Goal: Transaction & Acquisition: Book appointment/travel/reservation

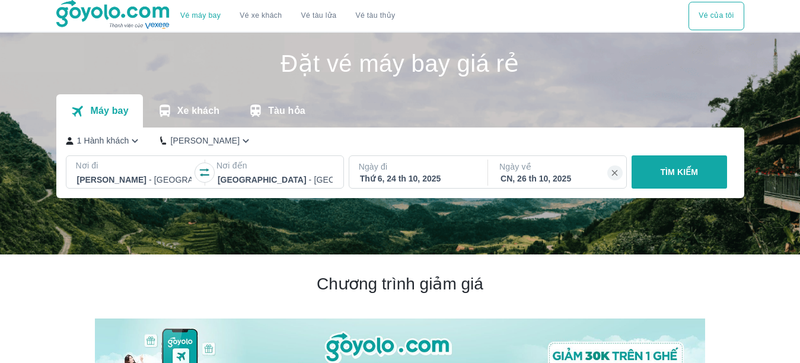
click at [434, 182] on div "Thứ 6, 24 th 10, 2025" at bounding box center [417, 179] width 115 height 12
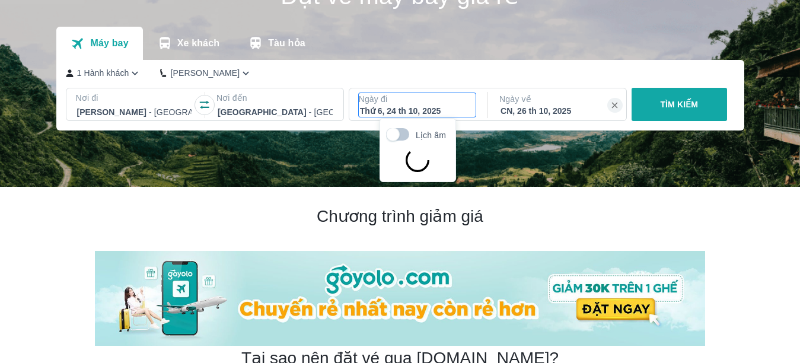
scroll to position [68, 0]
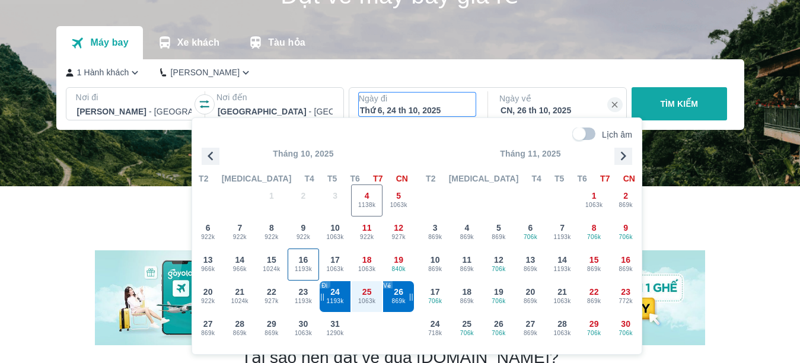
click at [301, 269] on span "1193k" at bounding box center [303, 269] width 31 height 9
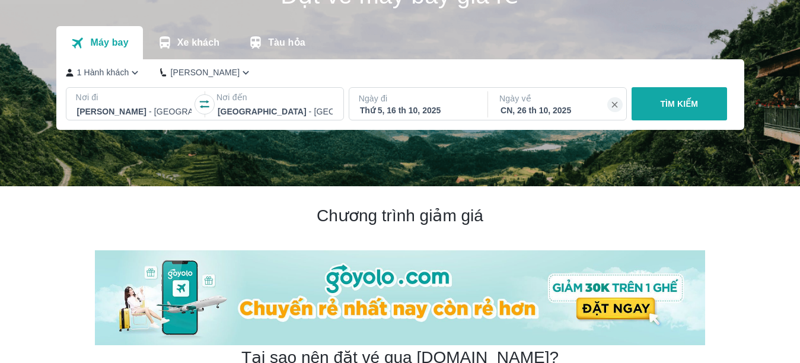
click at [529, 117] on div "Ngày về [GEOGRAPHIC_DATA], 26 th 10, 2025" at bounding box center [558, 104] width 136 height 33
click at [533, 112] on div "CN, 26 th 10, 2025" at bounding box center [558, 110] width 115 height 12
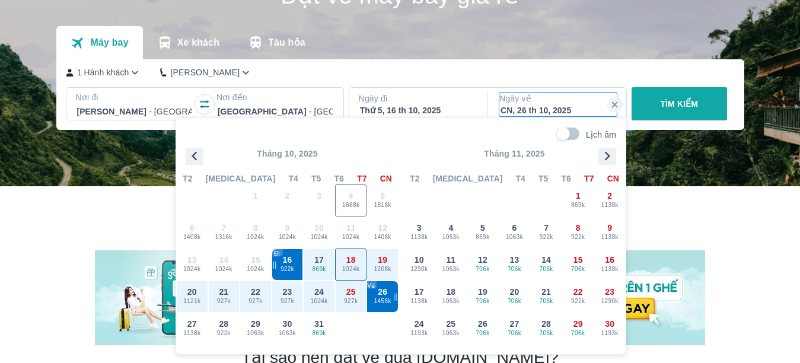
click at [357, 260] on div "18 1024k" at bounding box center [351, 264] width 31 height 31
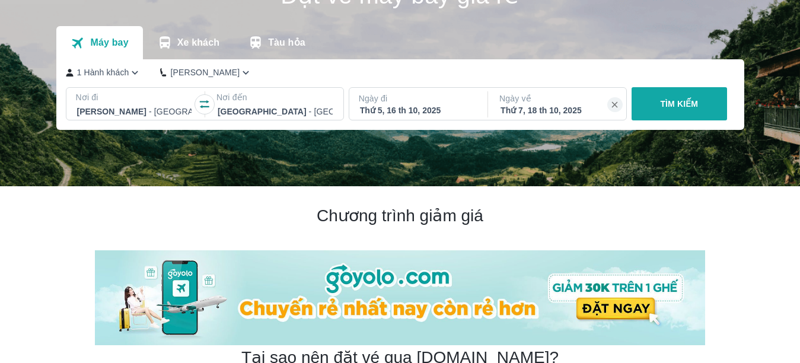
click at [659, 106] on button "TÌM KIẾM" at bounding box center [680, 103] width 96 height 33
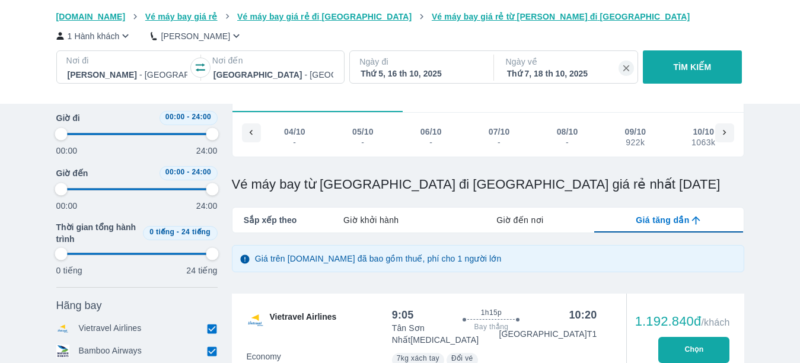
type input "97.9166666666667"
checkbox input "true"
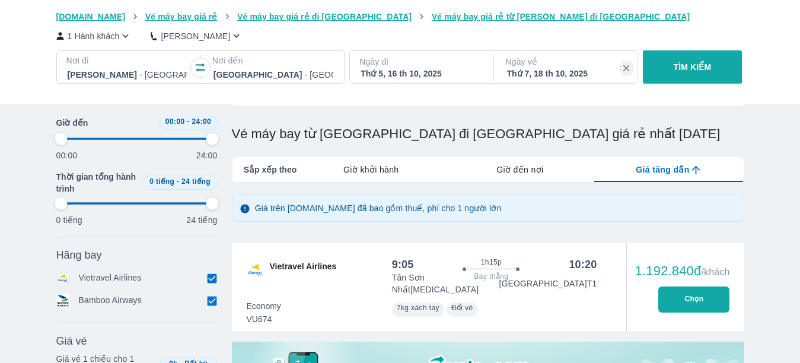
scroll to position [0, 467]
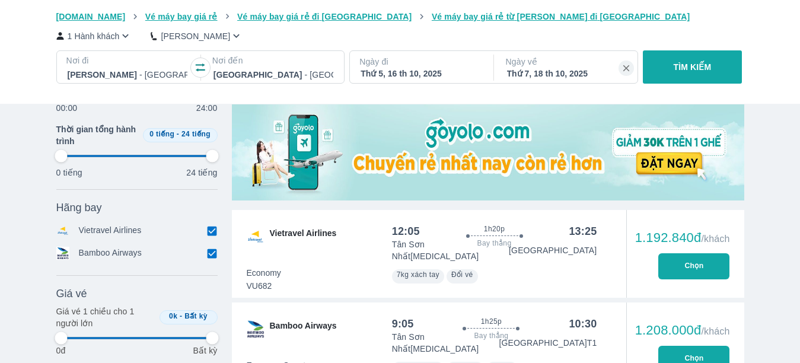
type input "97.9166666666667"
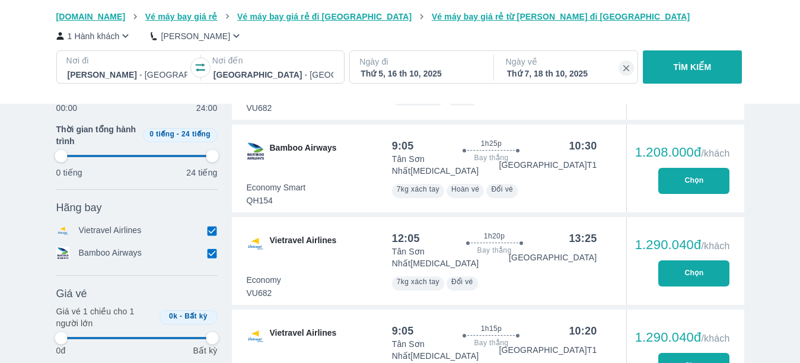
scroll to position [694, 0]
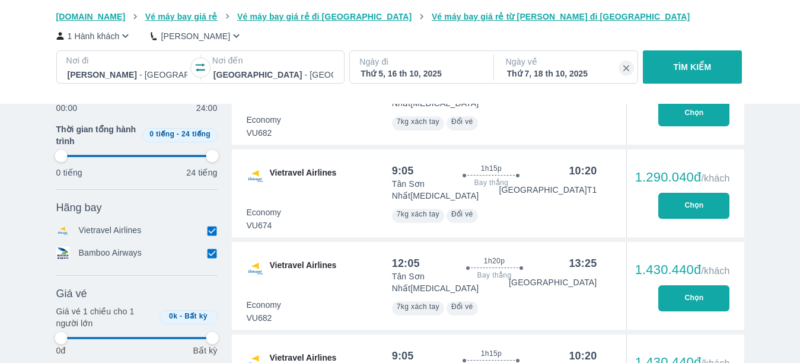
type input "97.9166666666667"
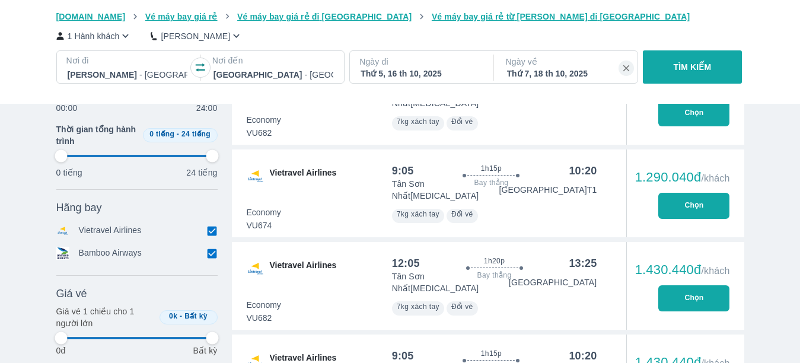
type input "97.9166666666667"
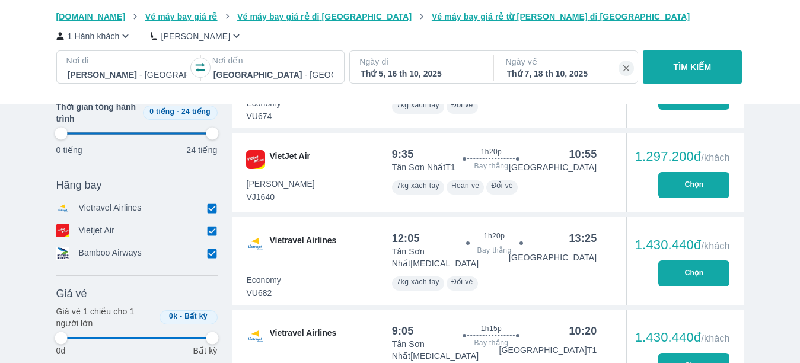
type input "97.9166666666667"
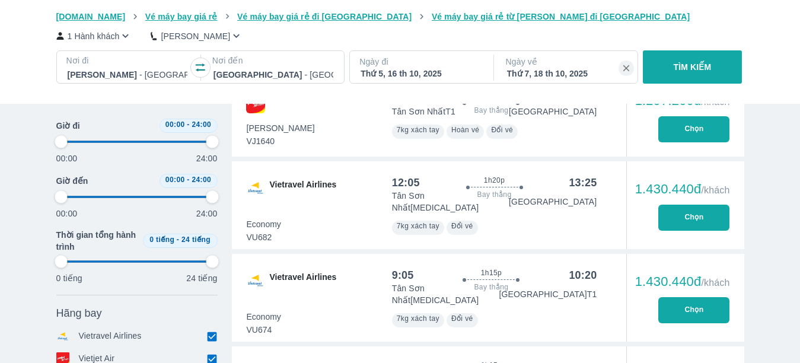
type input "97.9166666666667"
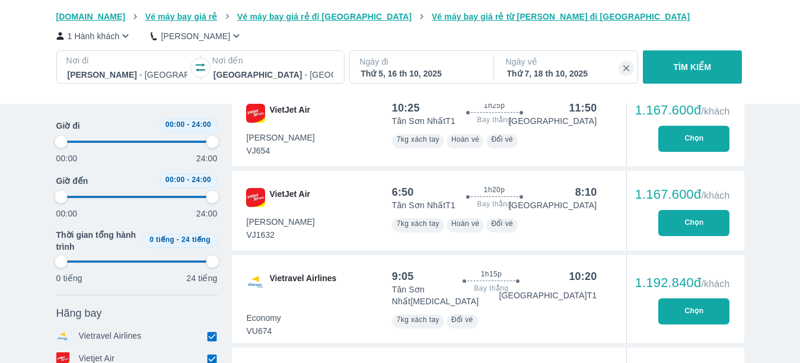
type input "97.9166666666667"
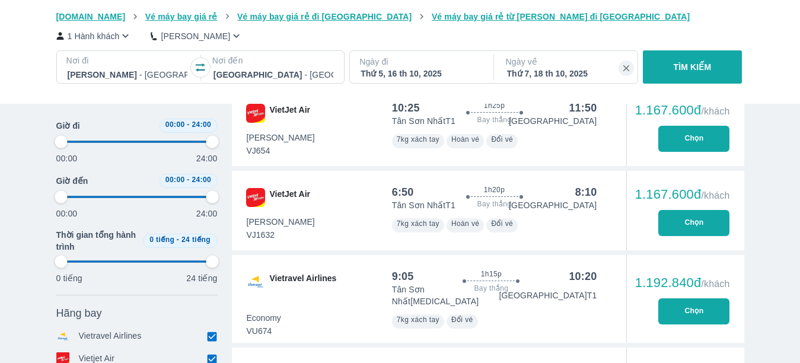
type input "97.9166666666667"
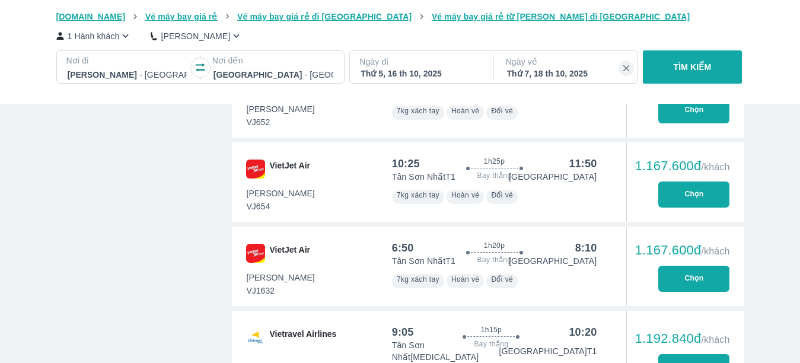
type input "97.9166666666667"
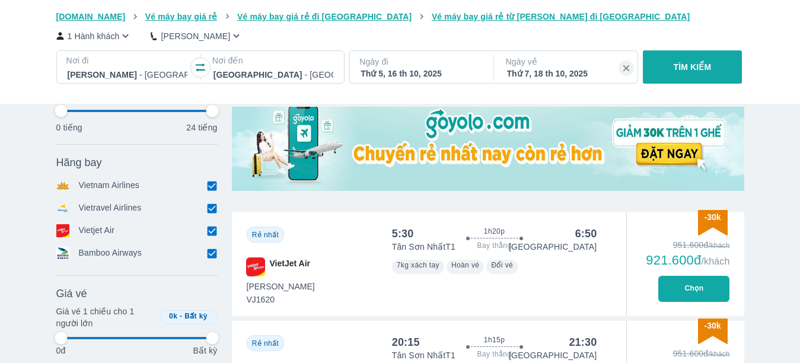
scroll to position [391, 0]
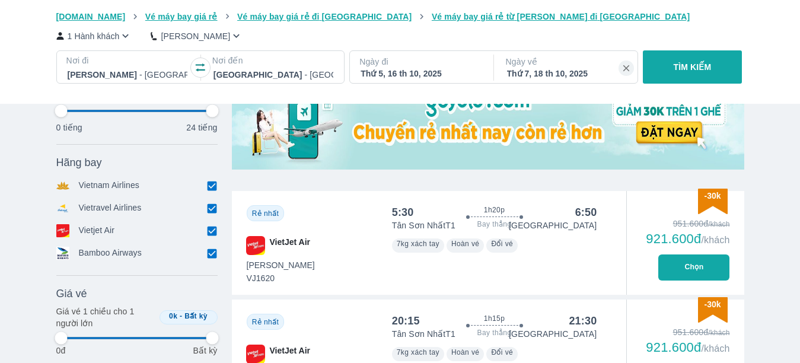
type input "97.9166666666667"
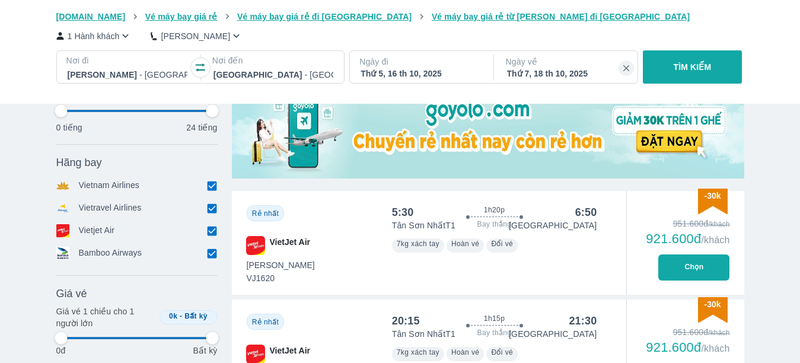
type input "97.9166666666667"
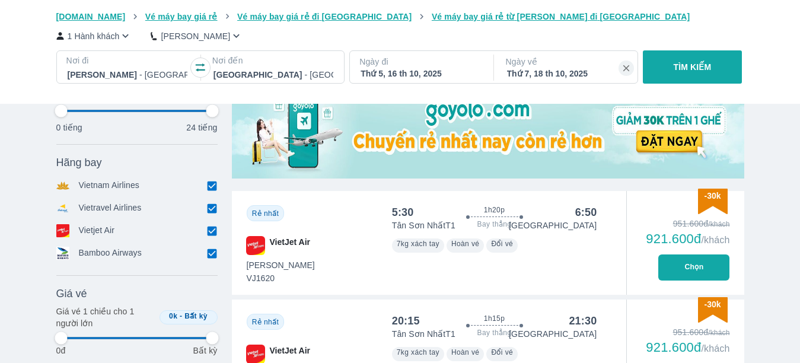
type input "97.9166666666667"
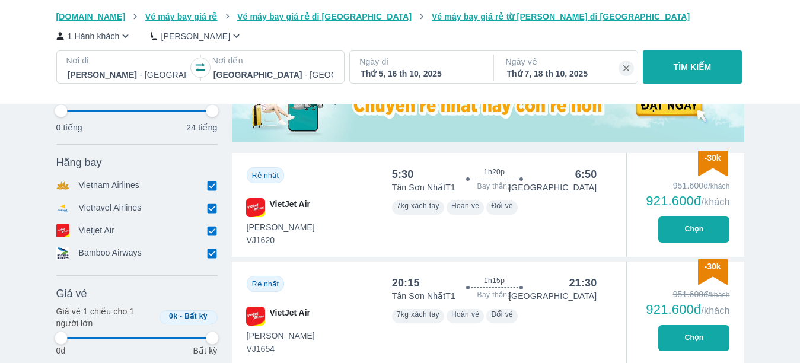
type input "97.9166666666667"
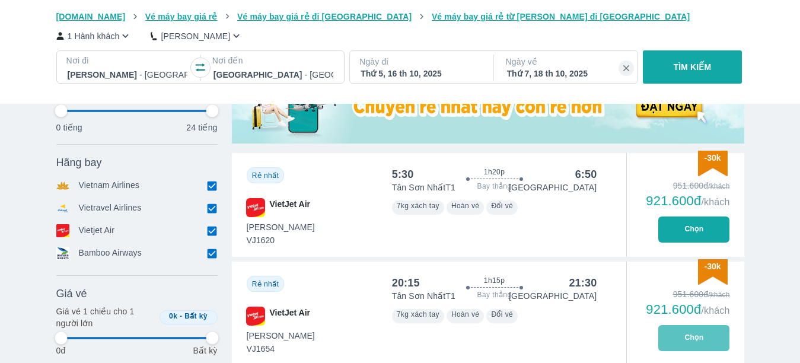
click at [678, 336] on button "Chọn" at bounding box center [694, 338] width 71 height 26
type input "97.9166666666667"
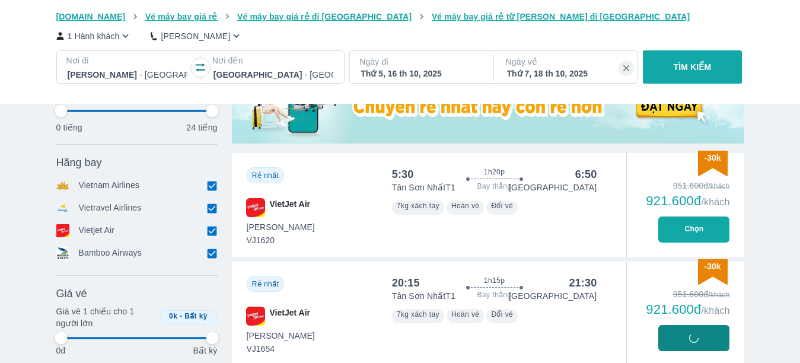
type input "97.9166666666667"
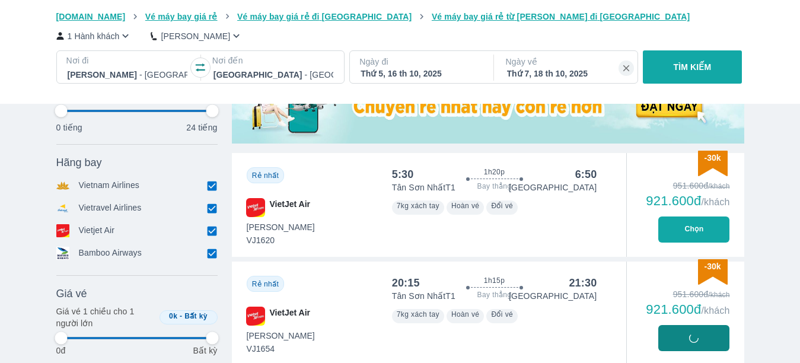
type input "97.9166666666667"
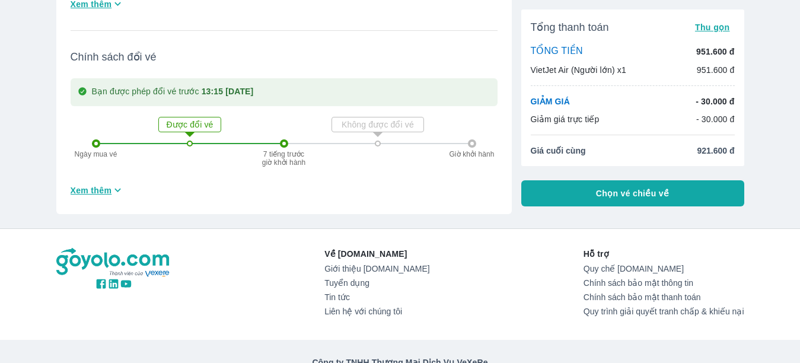
scroll to position [209, 0]
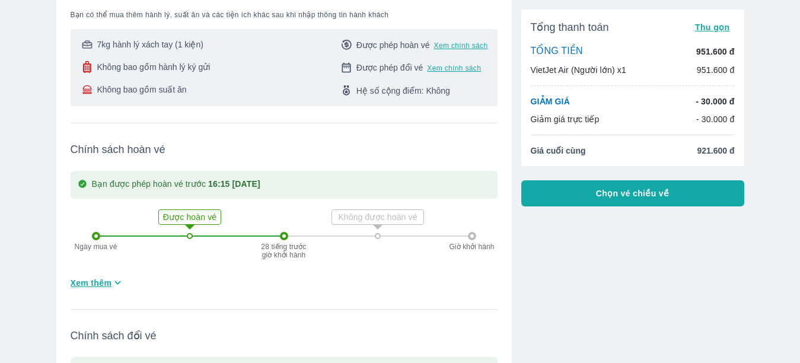
click at [619, 203] on button "Chọn vé chiều về" at bounding box center [632, 193] width 223 height 26
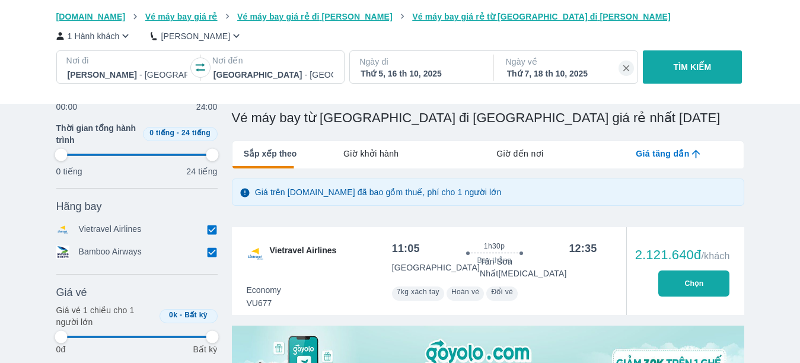
type input "97.9166666666667"
checkbox input "true"
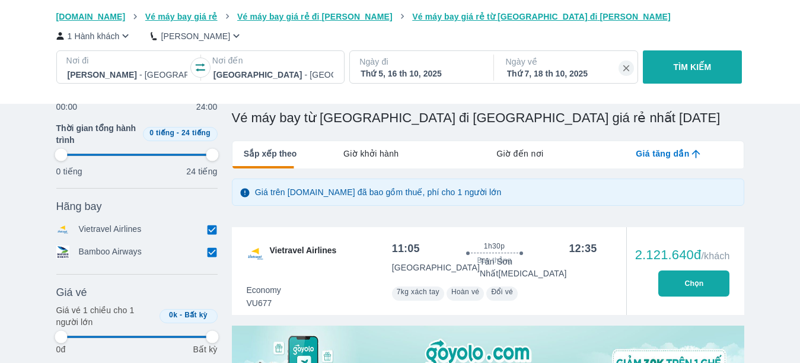
type input "97.9166666666667"
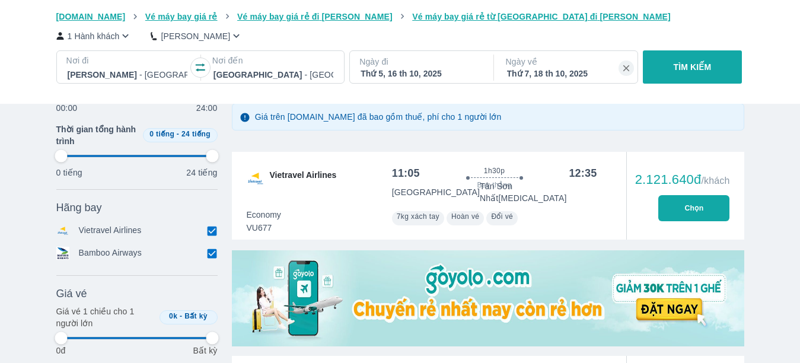
scroll to position [356, 0]
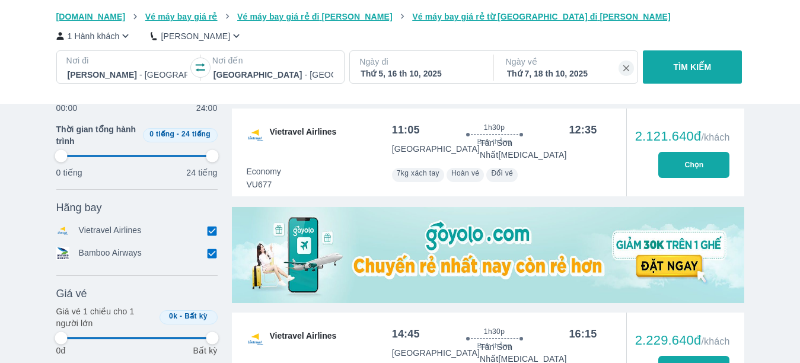
type input "97.9166666666667"
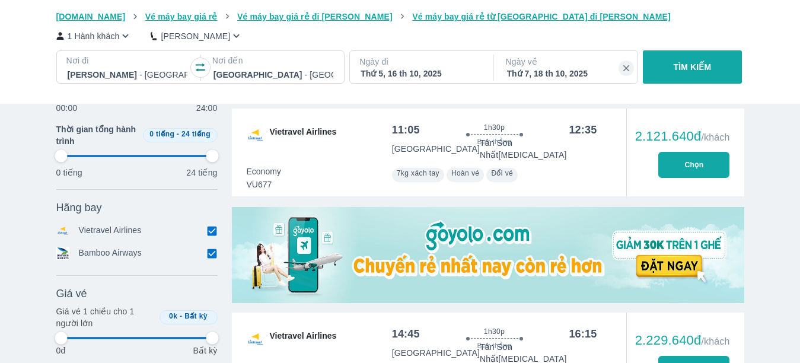
type input "97.9166666666667"
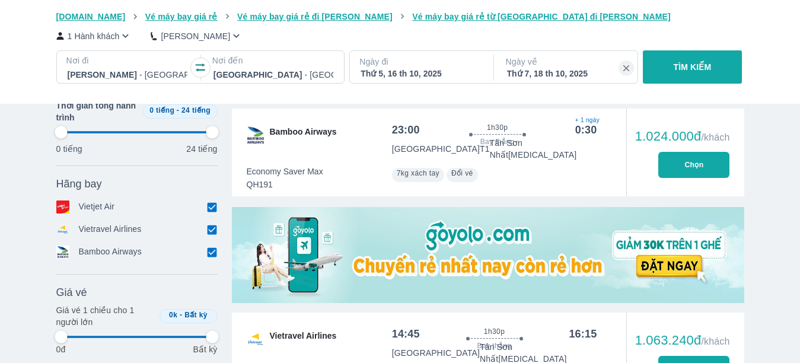
type input "97.9166666666667"
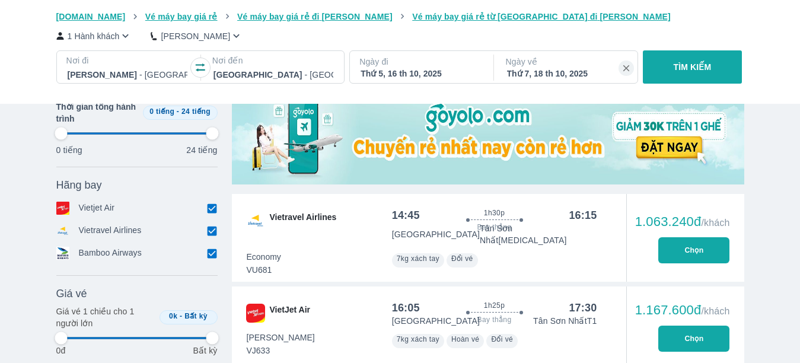
type input "97.9166666666667"
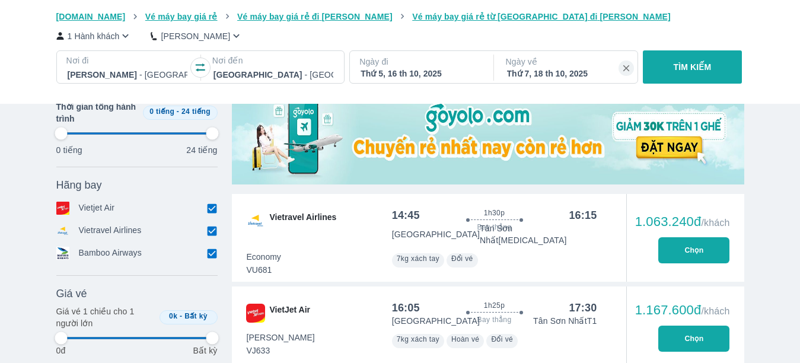
type input "97.9166666666667"
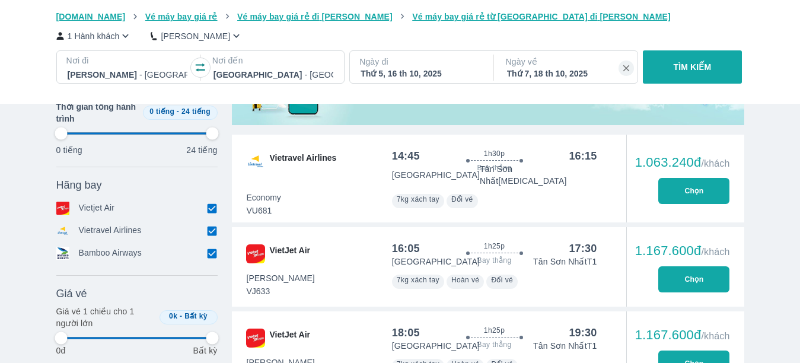
type input "97.9166666666667"
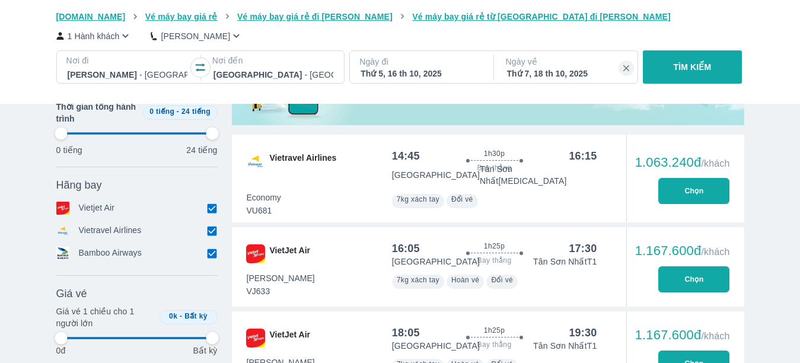
type input "97.9166666666667"
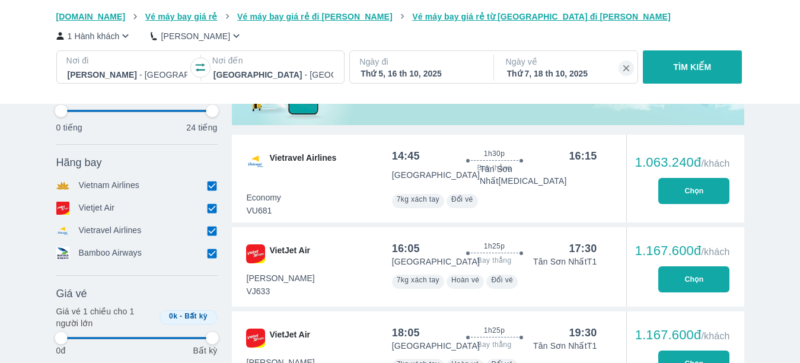
scroll to position [593, 0]
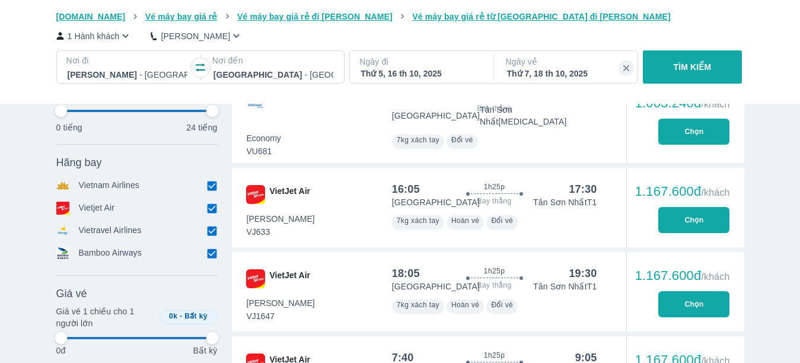
type input "97.9166666666667"
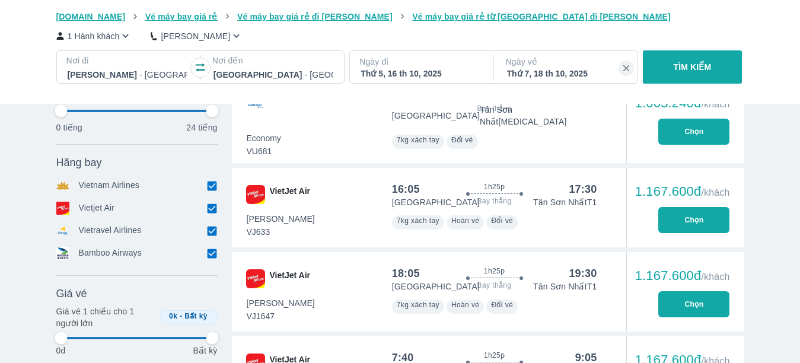
type input "97.9166666666667"
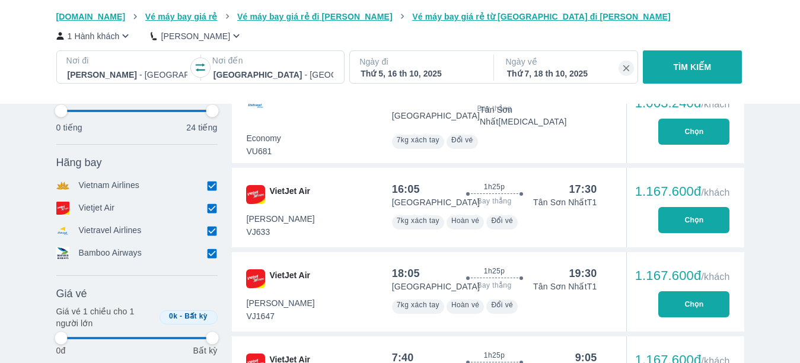
type input "97.9166666666667"
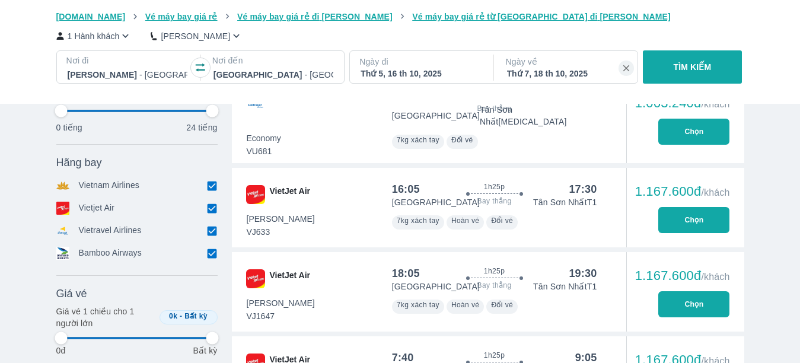
click at [691, 291] on button "Chọn" at bounding box center [694, 304] width 71 height 26
type input "97.9166666666667"
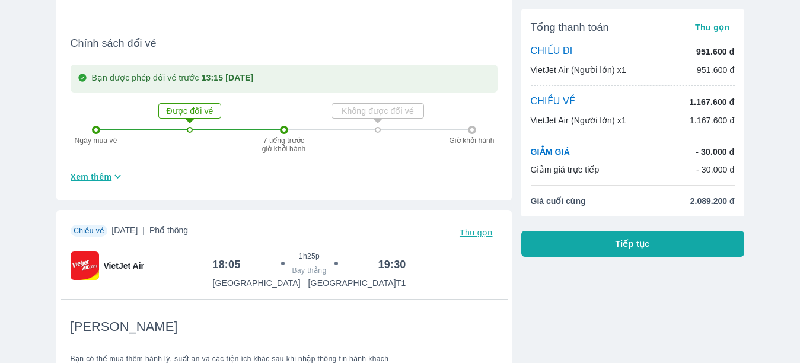
scroll to position [593, 0]
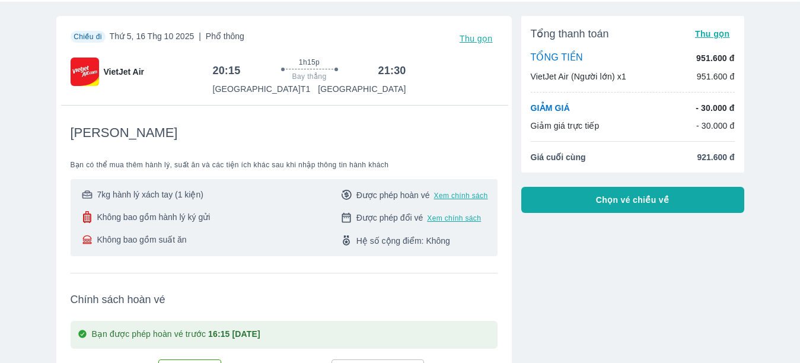
scroll to position [132, 0]
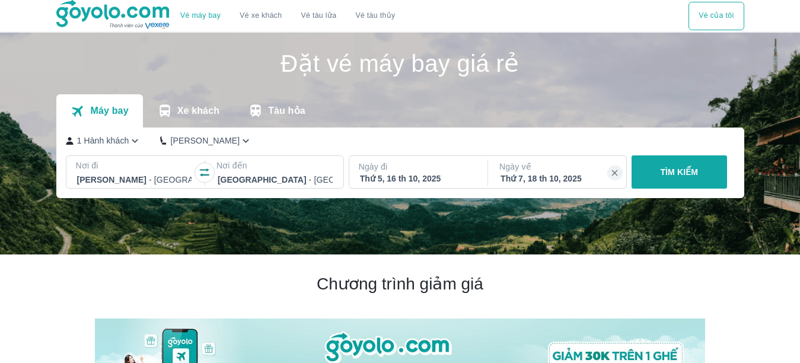
click at [279, 182] on div at bounding box center [275, 180] width 115 height 14
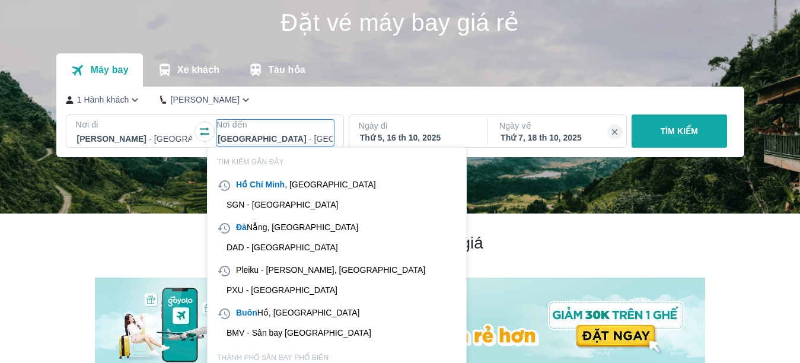
scroll to position [68, 0]
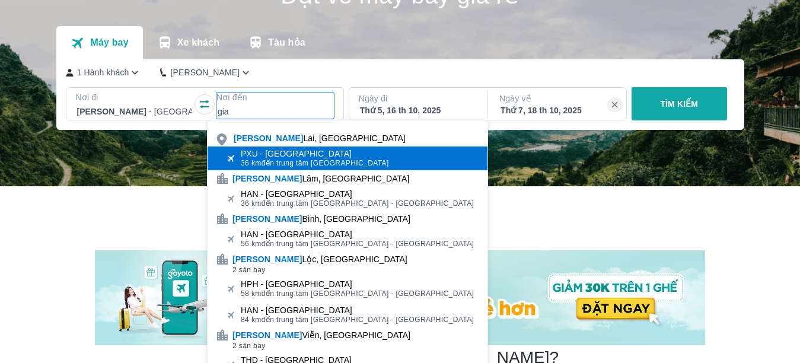
type input "gia"
click at [280, 162] on span "36 km đến trung tâm [GEOGRAPHIC_DATA]" at bounding box center [315, 162] width 148 height 9
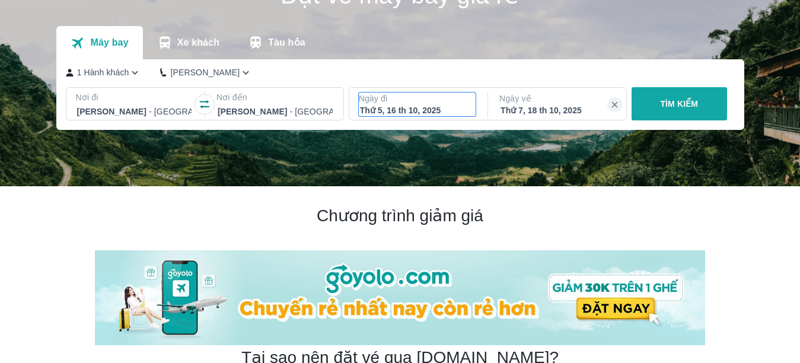
click at [452, 110] on div "Thứ 5, 16 th 10, 2025" at bounding box center [417, 110] width 115 height 12
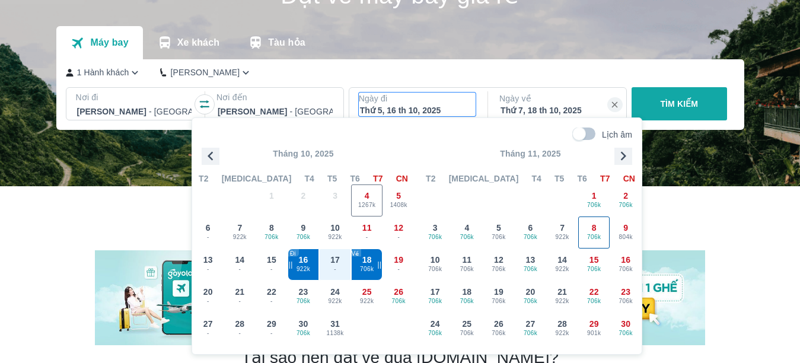
click at [587, 224] on div "8 706k" at bounding box center [594, 232] width 31 height 31
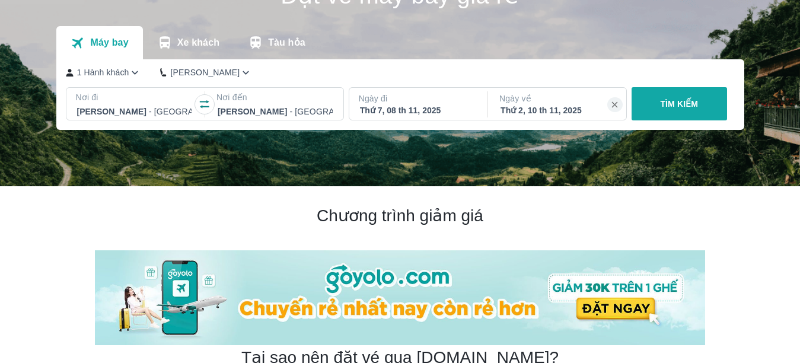
click at [689, 100] on p "TÌM KIẾM" at bounding box center [679, 104] width 38 height 12
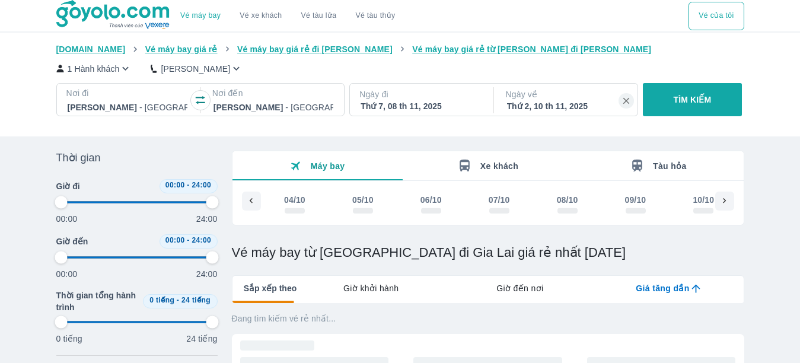
type input "97.9166666666667"
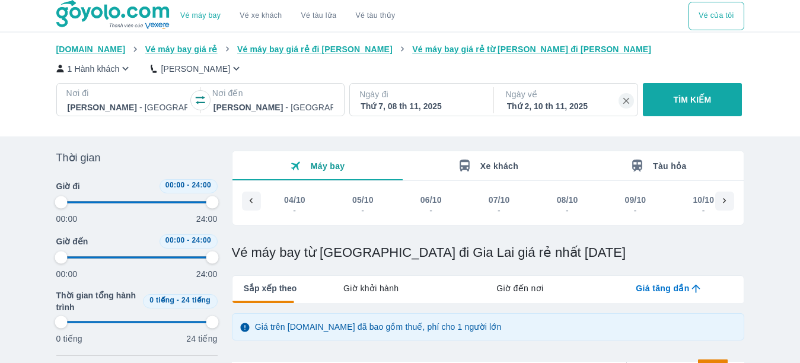
type input "97.9166666666667"
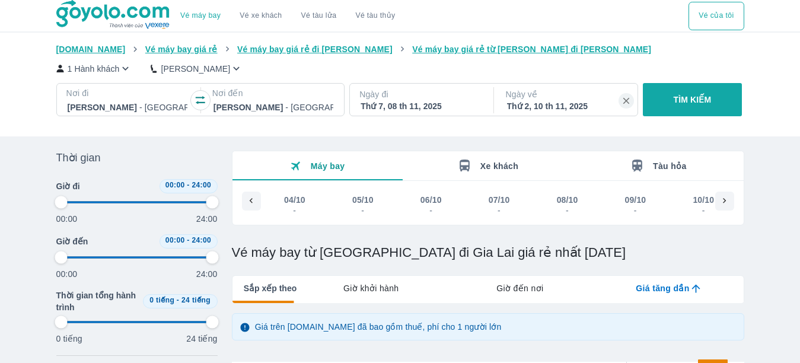
type input "97.9166666666667"
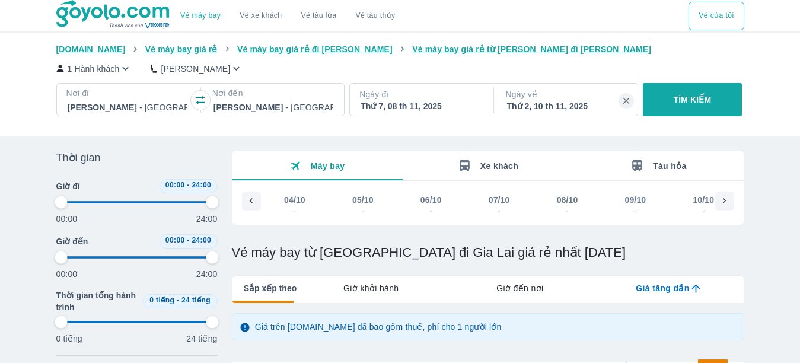
type input "97.9166666666667"
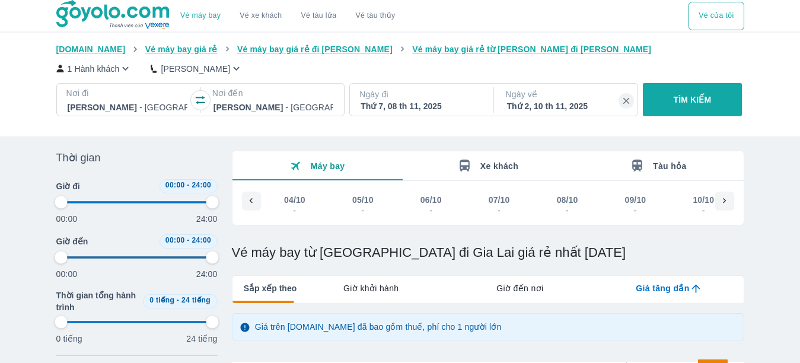
scroll to position [0, 2167]
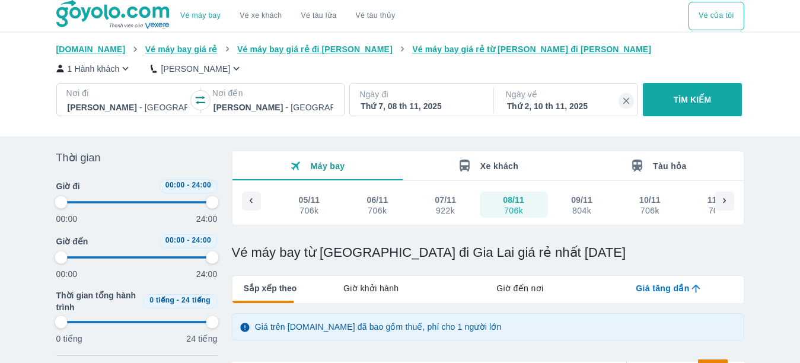
type input "97.9166666666667"
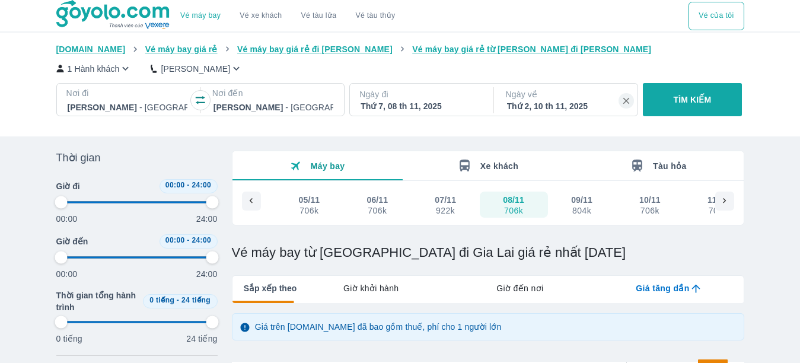
type input "97.9166666666667"
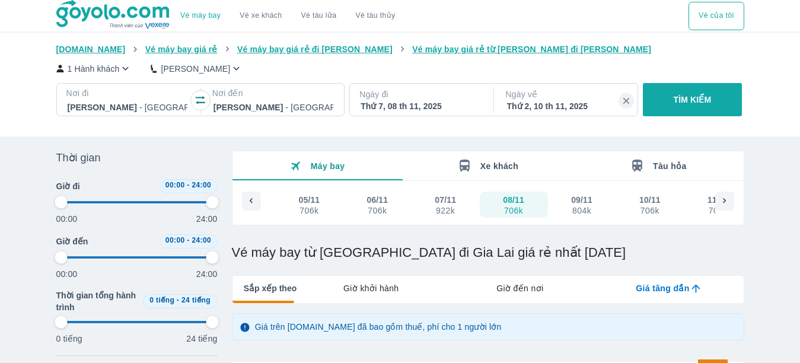
scroll to position [237, 0]
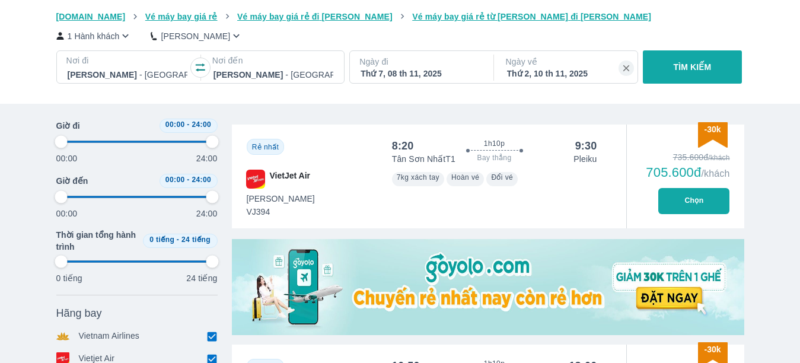
type input "97.9166666666667"
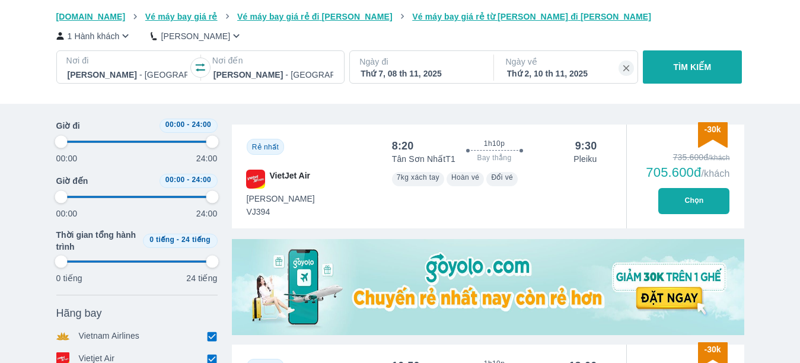
type input "97.9166666666667"
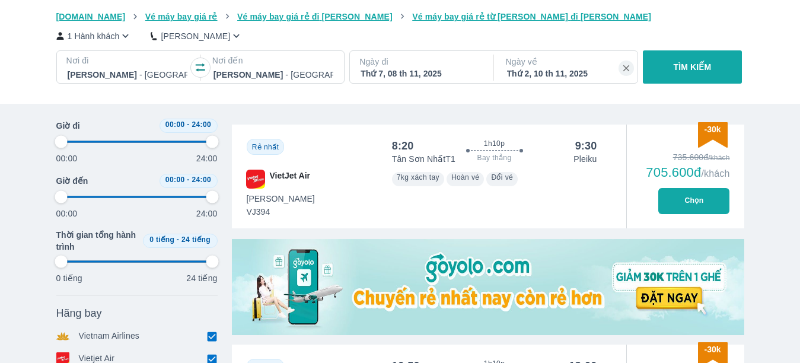
type input "97.9166666666667"
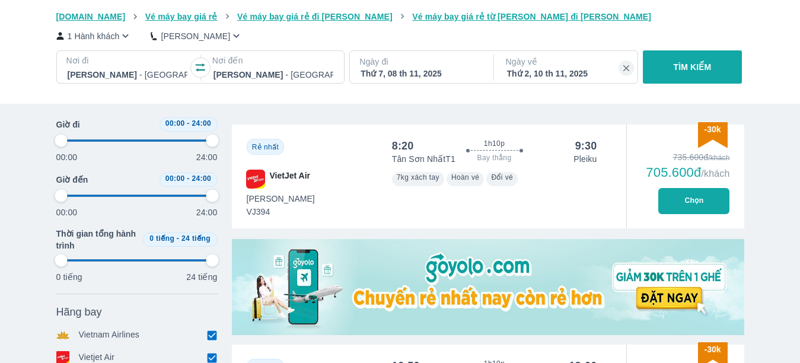
type input "97.9166666666667"
click at [688, 202] on button "Chọn" at bounding box center [694, 201] width 71 height 26
type input "97.9166666666667"
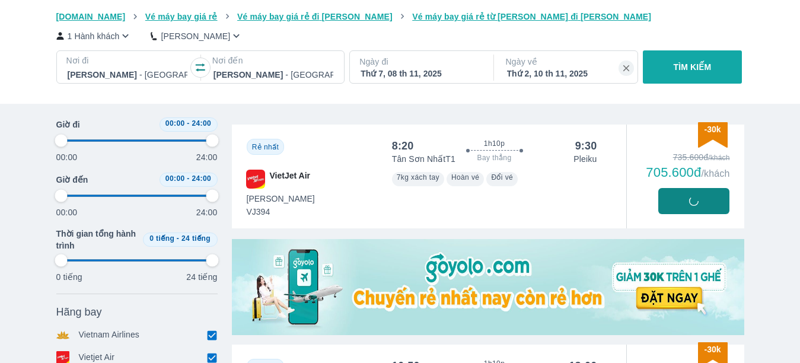
type input "97.9166666666667"
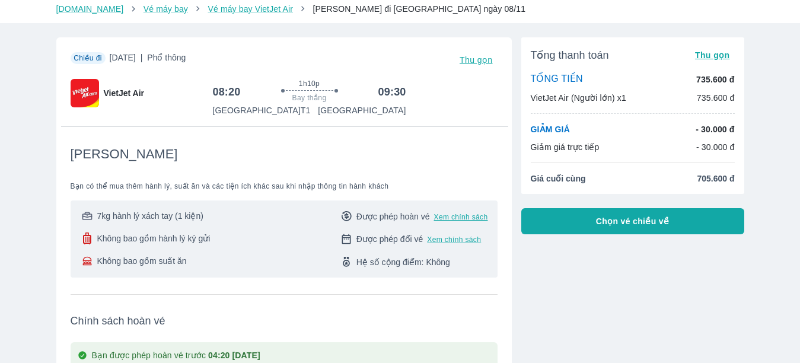
scroll to position [59, 0]
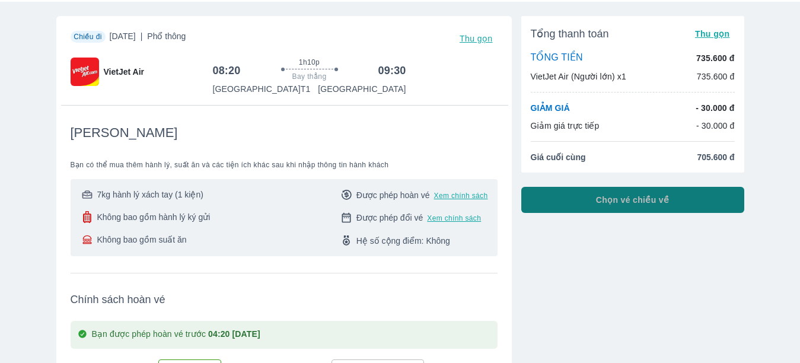
click at [676, 205] on button "Chọn vé chiều về" at bounding box center [632, 200] width 223 height 26
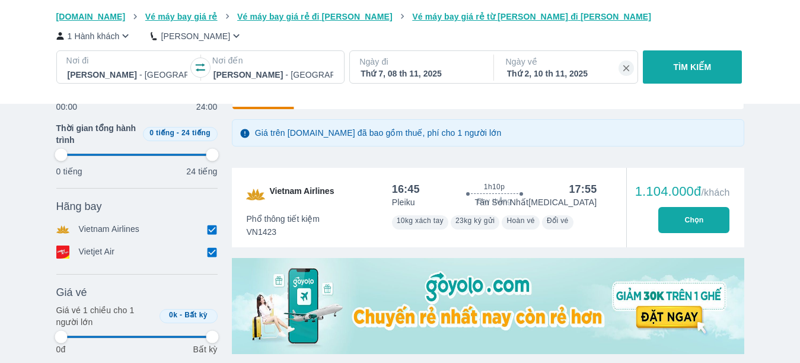
type input "97.9166666666667"
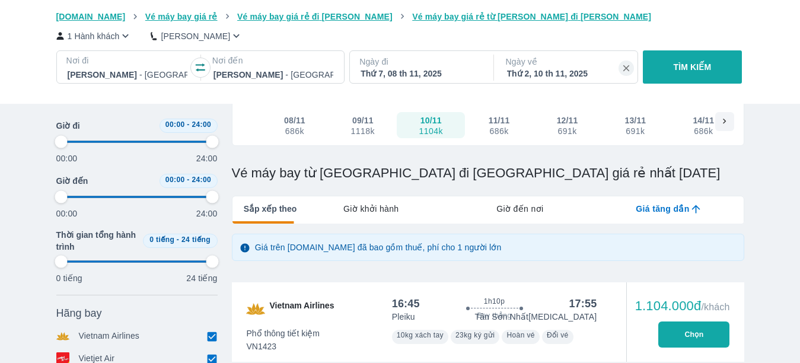
scroll to position [178, 0]
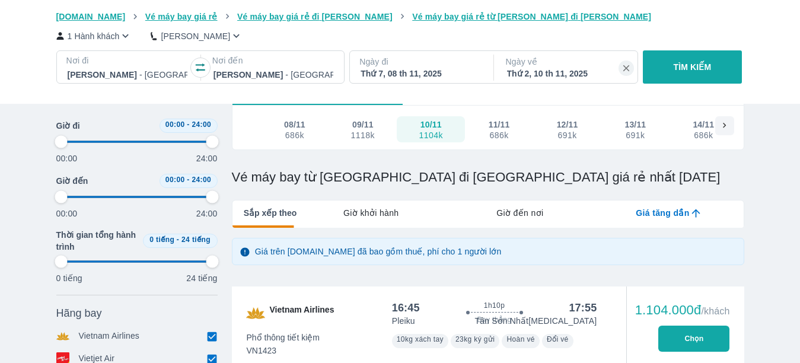
type input "97.9166666666667"
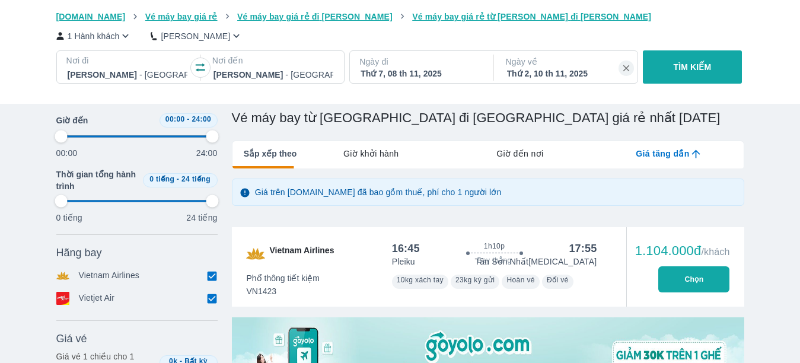
type input "97.9166666666667"
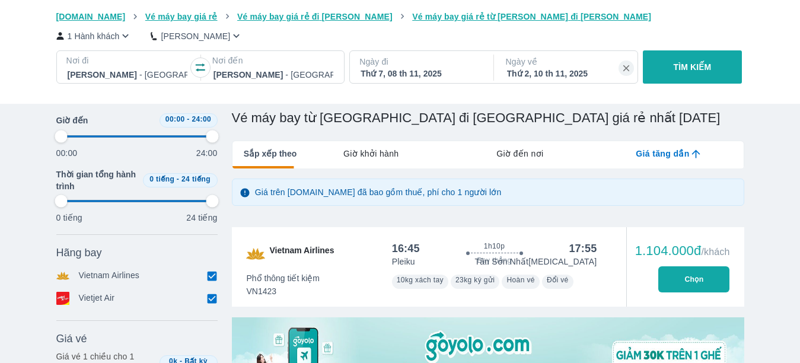
type input "97.9166666666667"
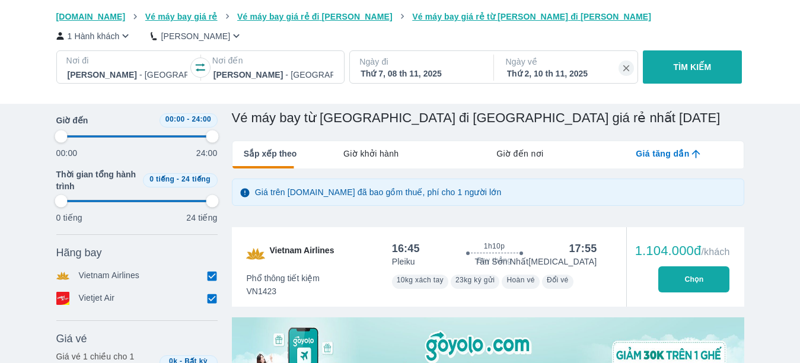
type input "97.9166666666667"
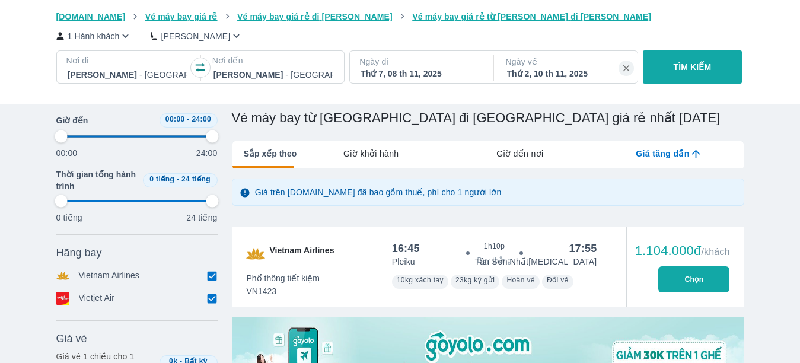
type input "97.9166666666667"
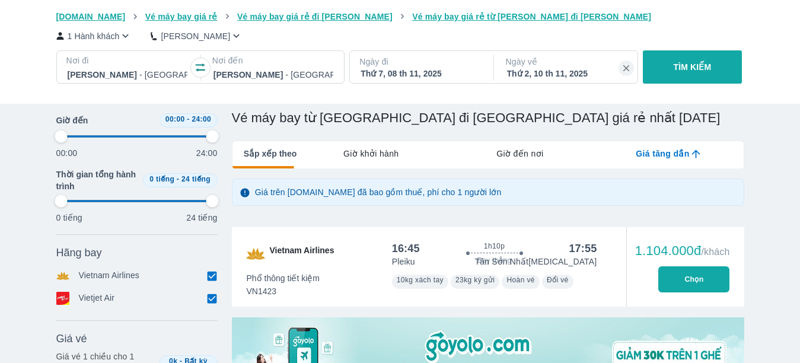
type input "97.9166666666667"
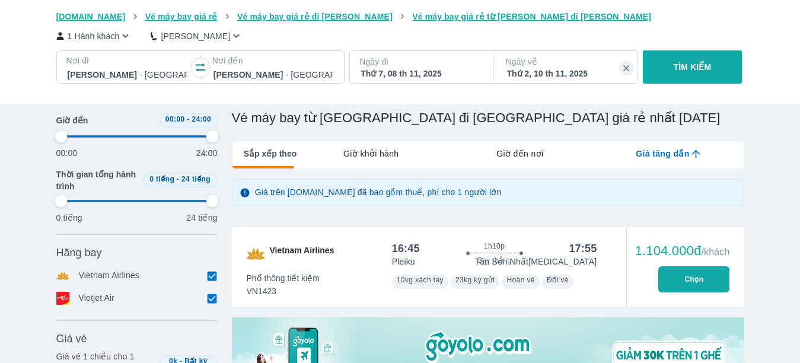
type input "97.9166666666667"
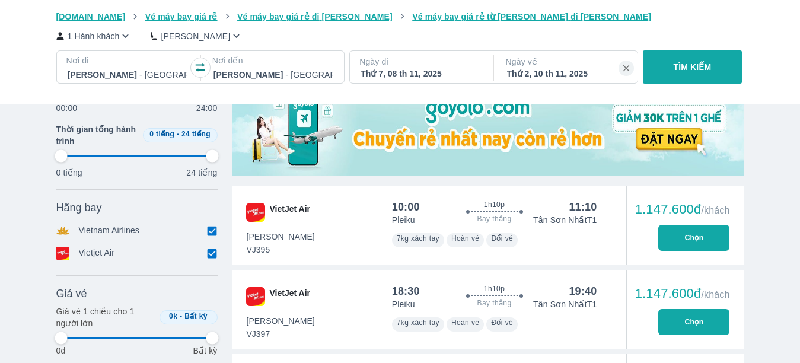
type input "97.9166666666667"
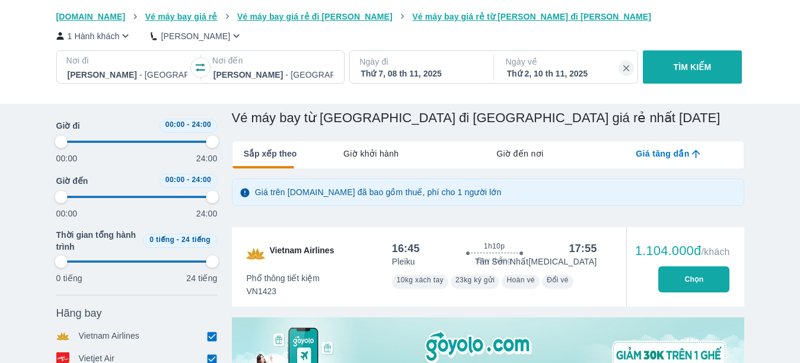
type input "97.9166666666667"
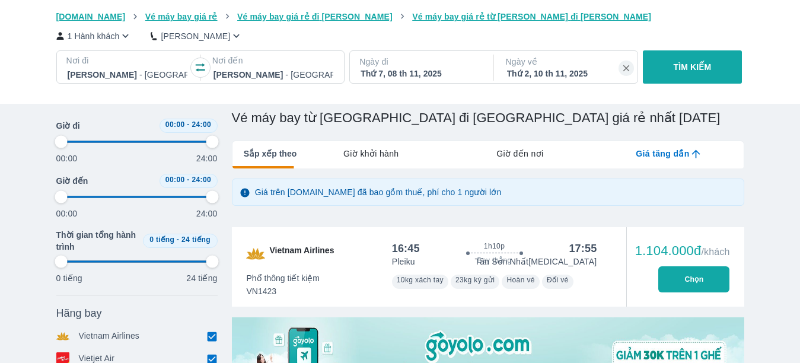
type input "97.9166666666667"
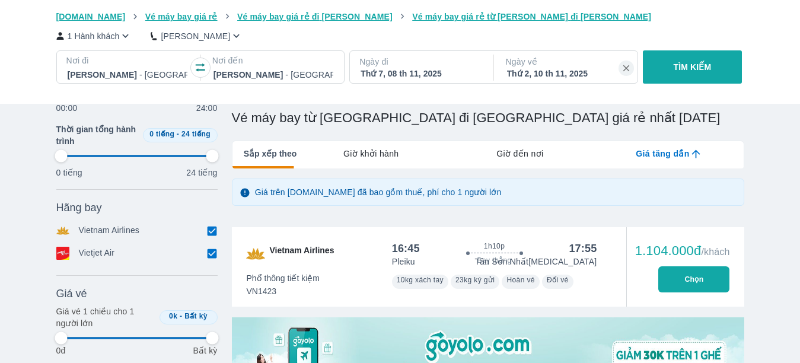
type input "97.9166666666667"
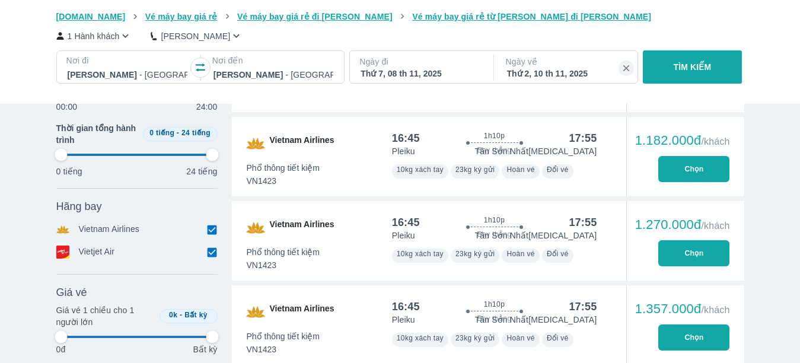
scroll to position [653, 0]
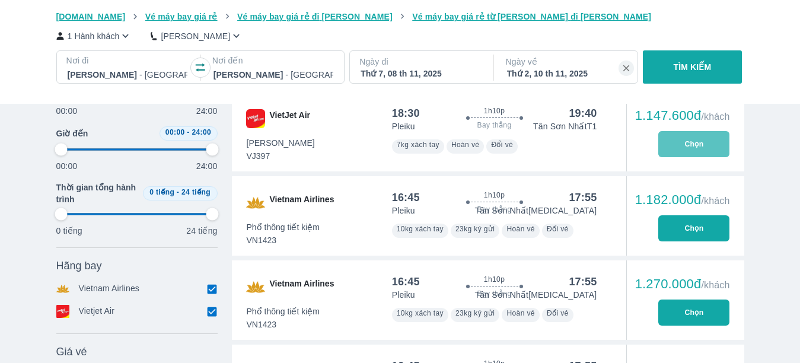
click at [683, 144] on button "Chọn" at bounding box center [694, 144] width 71 height 26
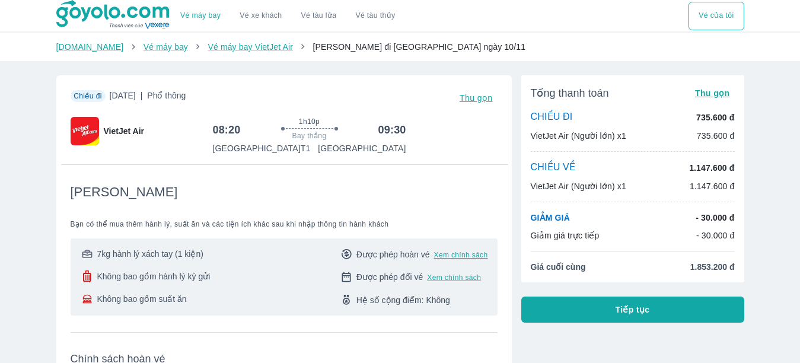
drag, startPoint x: 194, startPoint y: 340, endPoint x: 174, endPoint y: 361, distance: 28.5
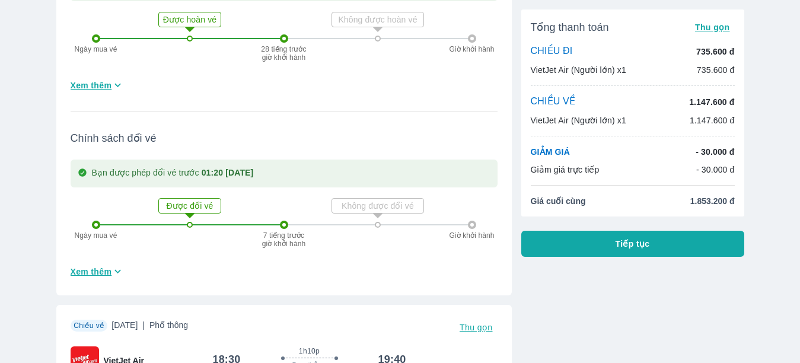
scroll to position [647, 0]
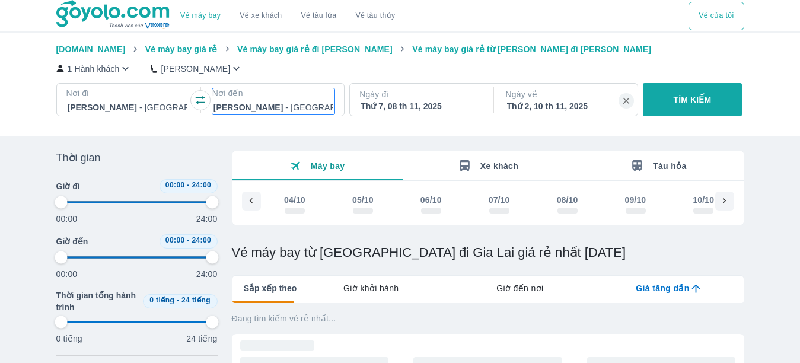
click at [225, 107] on div at bounding box center [274, 107] width 120 height 14
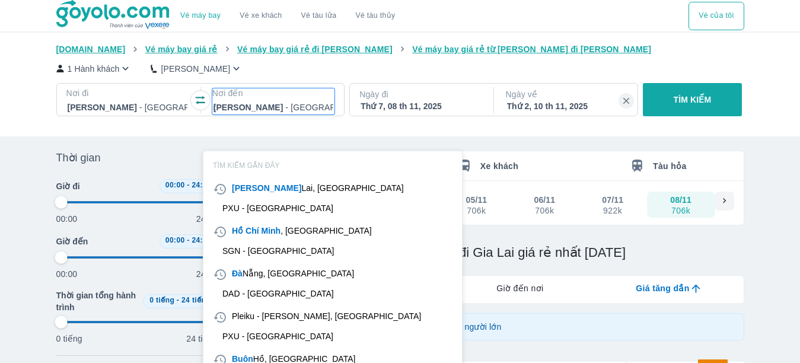
scroll to position [68, 0]
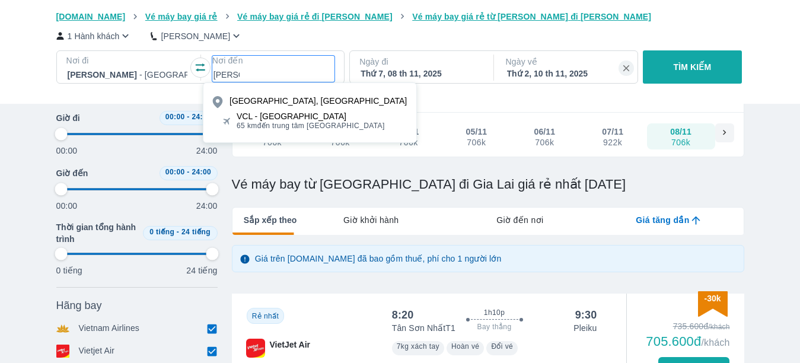
click at [288, 115] on div "VCL - [GEOGRAPHIC_DATA]" at bounding box center [311, 116] width 148 height 9
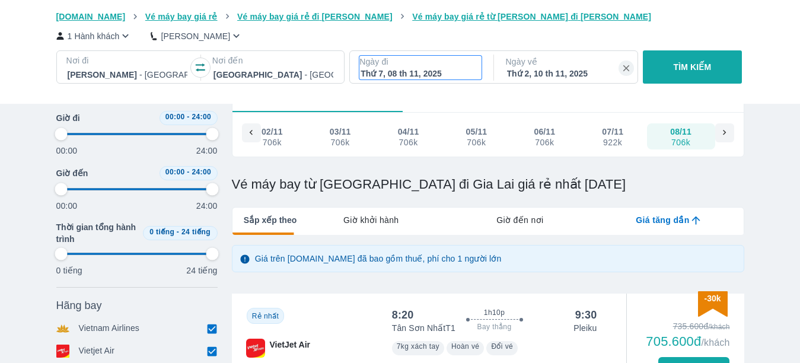
click at [418, 72] on div "Thứ 7, 08 th 11, 2025" at bounding box center [421, 74] width 120 height 12
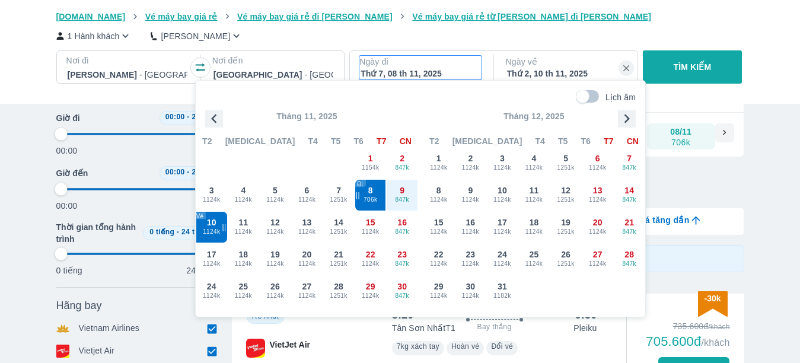
click at [210, 113] on icon "button" at bounding box center [214, 119] width 18 height 18
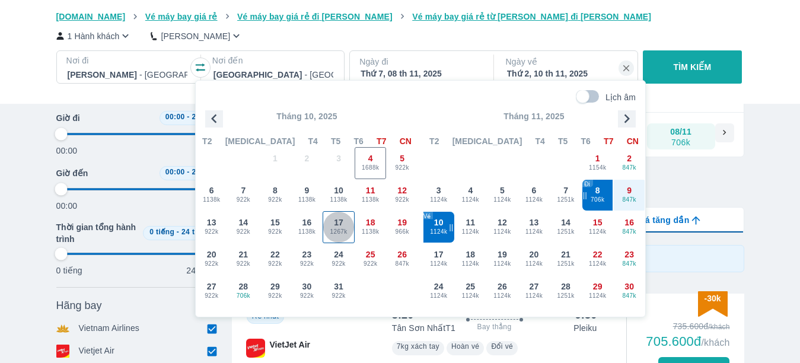
click at [343, 230] on span "1267k" at bounding box center [338, 231] width 31 height 9
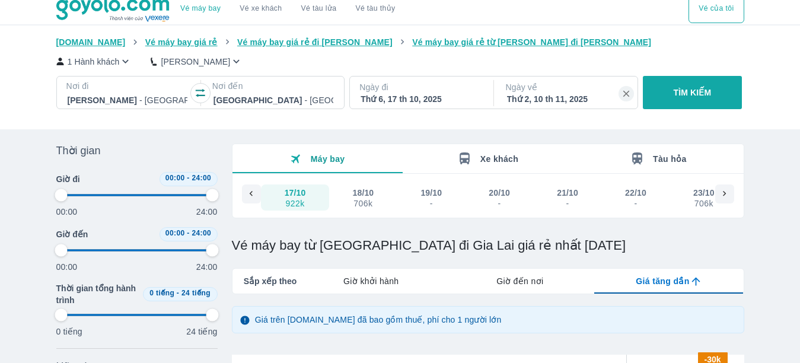
scroll to position [0, 0]
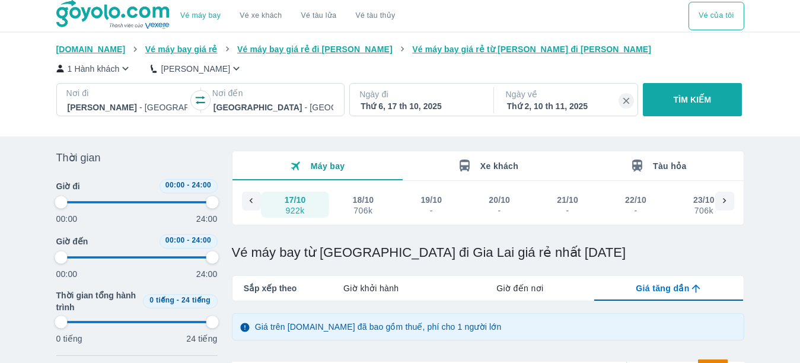
click at [694, 101] on p "TÌM KIẾM" at bounding box center [693, 100] width 38 height 12
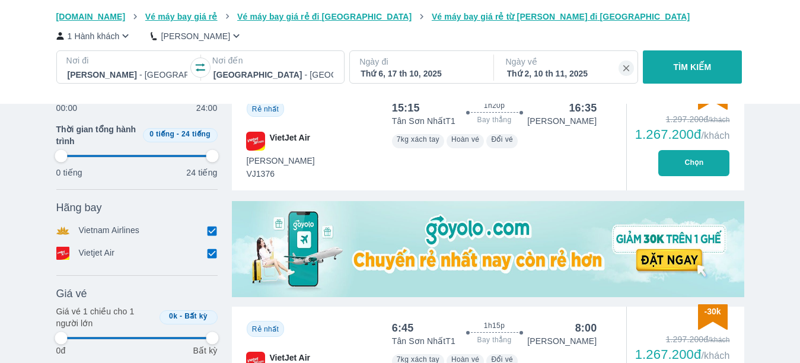
scroll to position [297, 0]
